Goal: Task Accomplishment & Management: Use online tool/utility

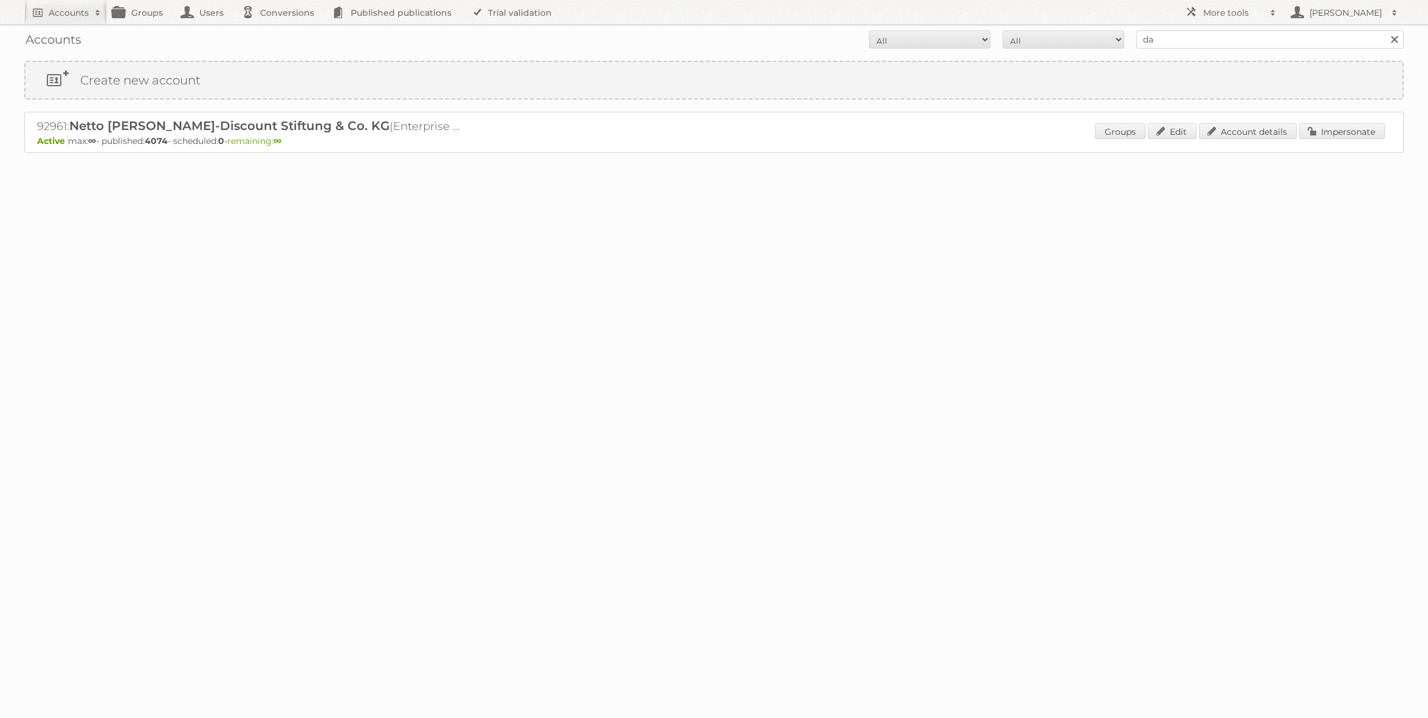
type input "[PERSON_NAME]"
click at [1385, 30] on input "Search" at bounding box center [1394, 39] width 18 height 18
click at [1184, 47] on input "danielius@publitas" at bounding box center [1270, 39] width 267 height 18
type input "REWE"
click at [1385, 30] on input "Search" at bounding box center [1394, 39] width 18 height 18
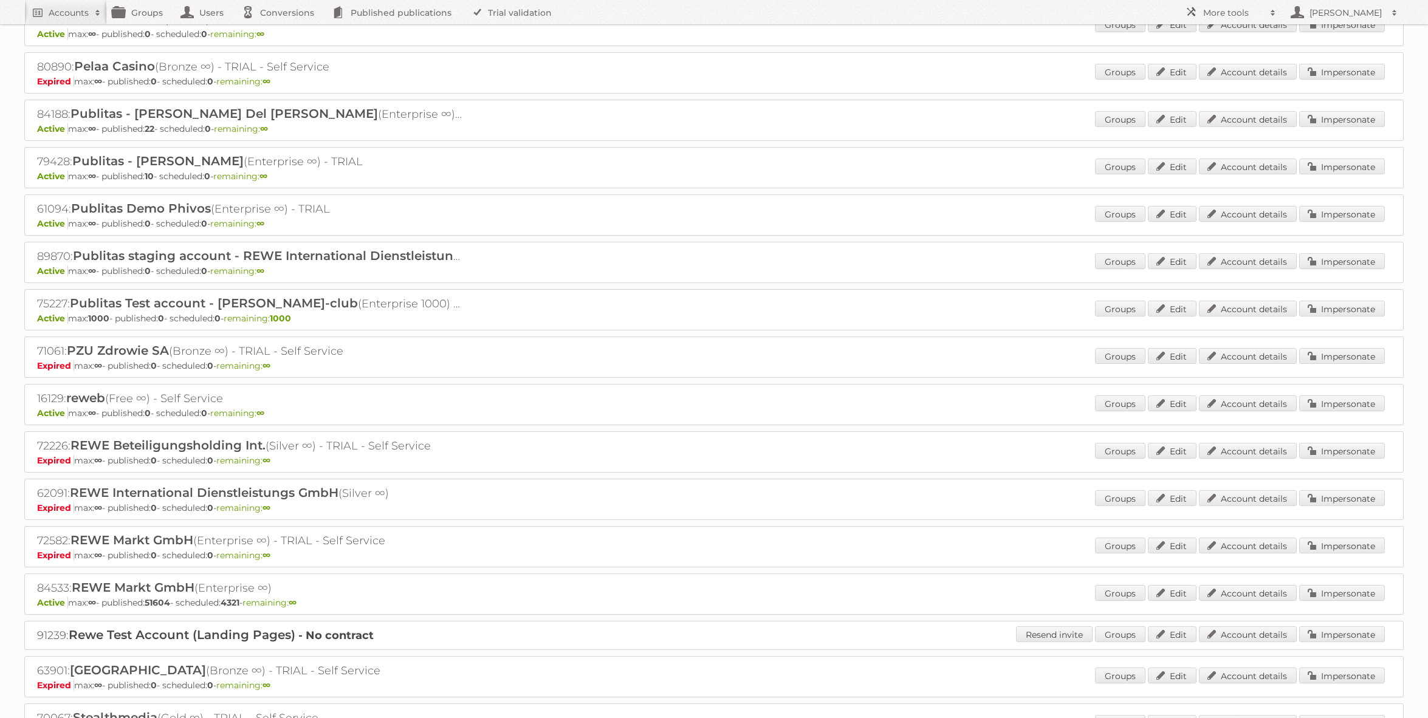
scroll to position [877, 0]
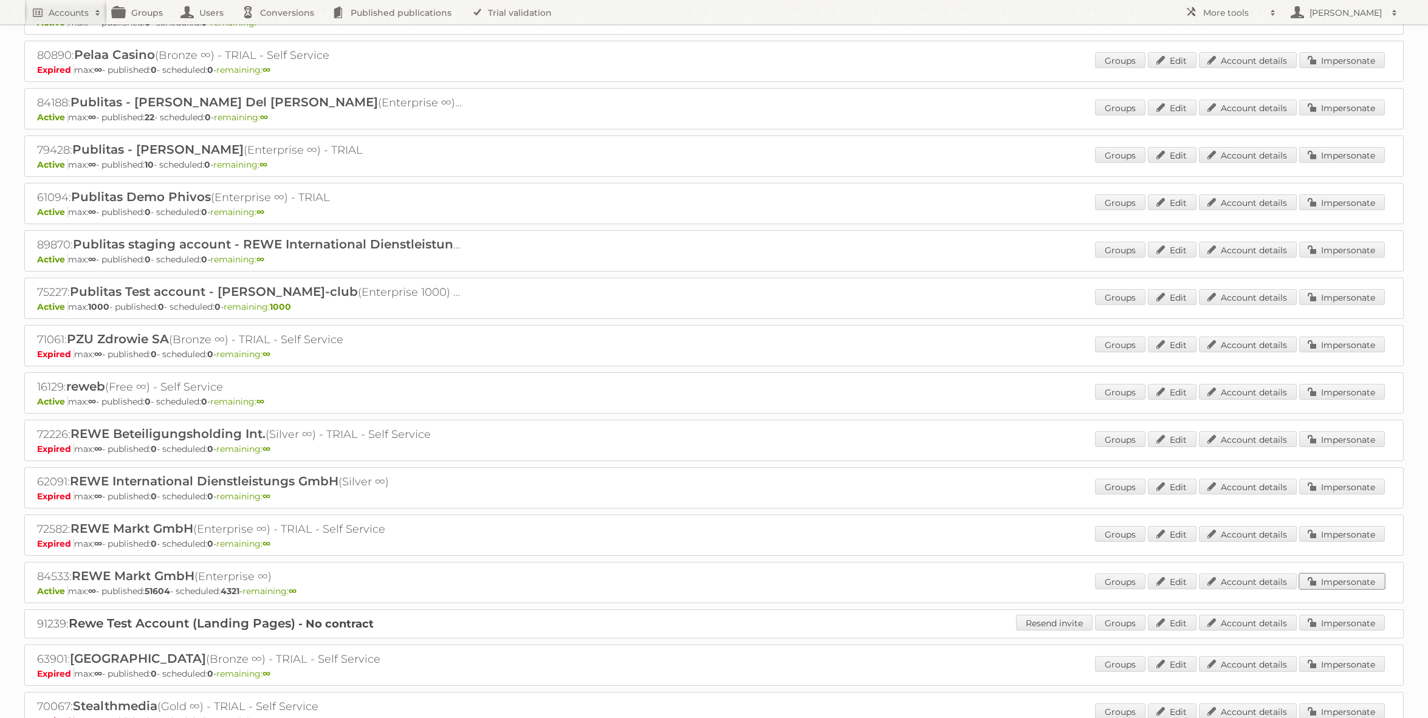
drag, startPoint x: 1352, startPoint y: 582, endPoint x: 1221, endPoint y: 578, distance: 131.3
click at [1351, 582] on link "Impersonate" at bounding box center [1343, 582] width 86 height 16
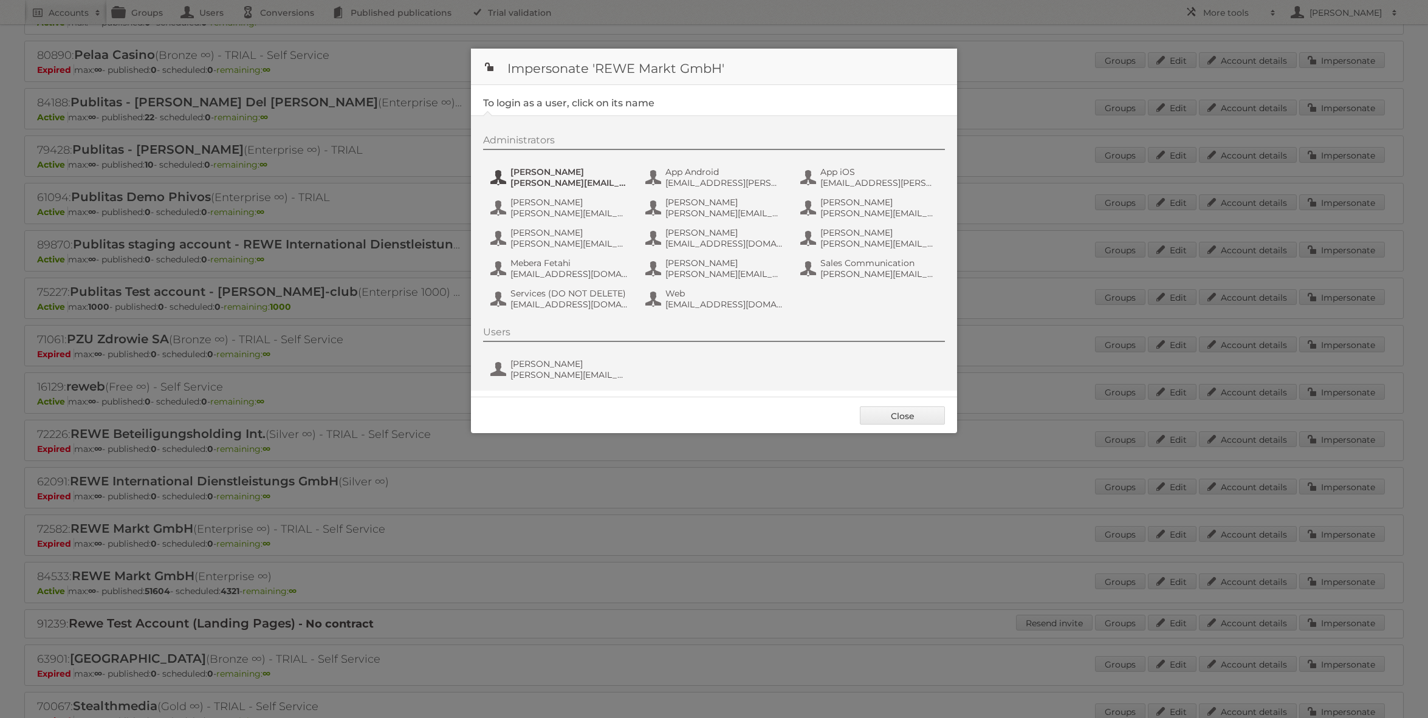
click at [585, 186] on span "[PERSON_NAME][EMAIL_ADDRESS][PERSON_NAME][DOMAIN_NAME]" at bounding box center [570, 182] width 118 height 11
